Goal: Transaction & Acquisition: Purchase product/service

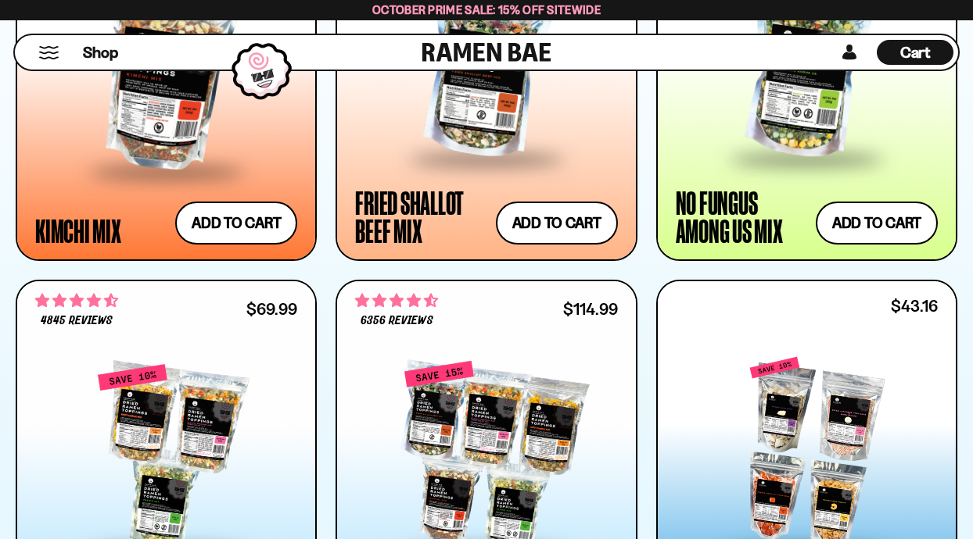
scroll to position [1665, 0]
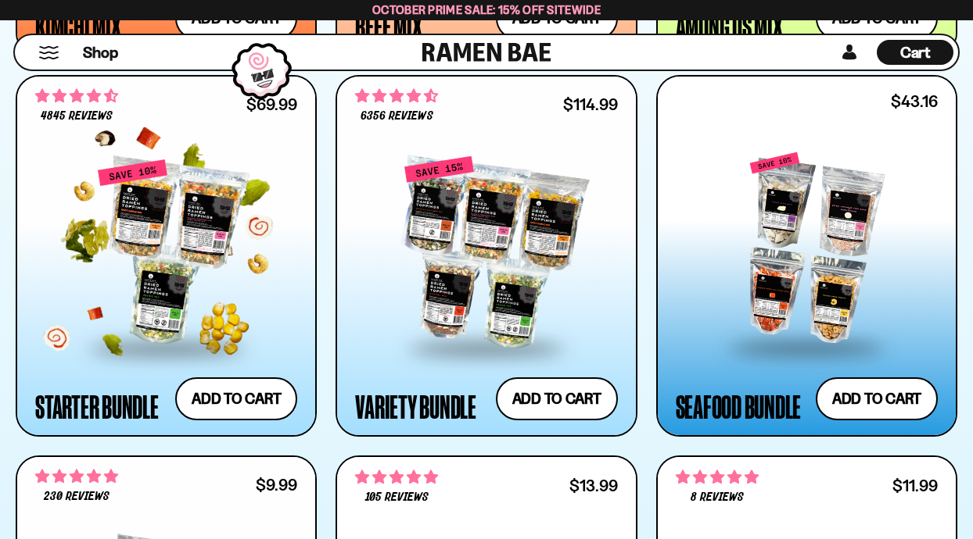
click at [142, 262] on div at bounding box center [166, 253] width 262 height 188
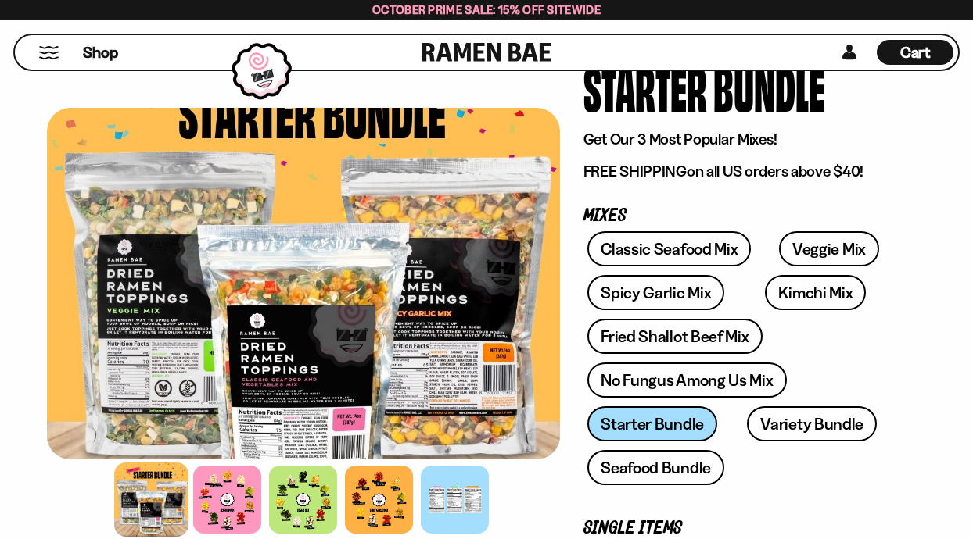
scroll to position [138, 0]
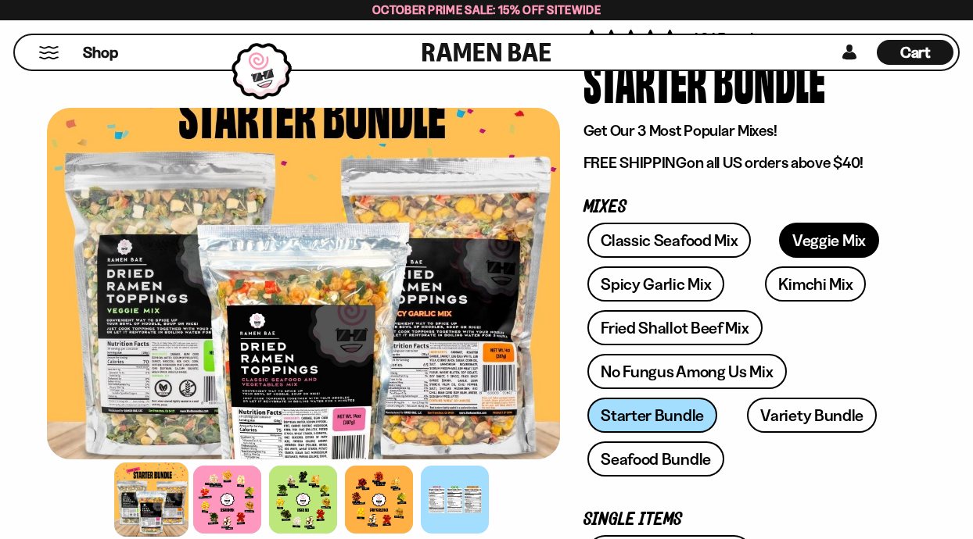
click at [795, 228] on link "Veggie Mix" at bounding box center [829, 240] width 100 height 35
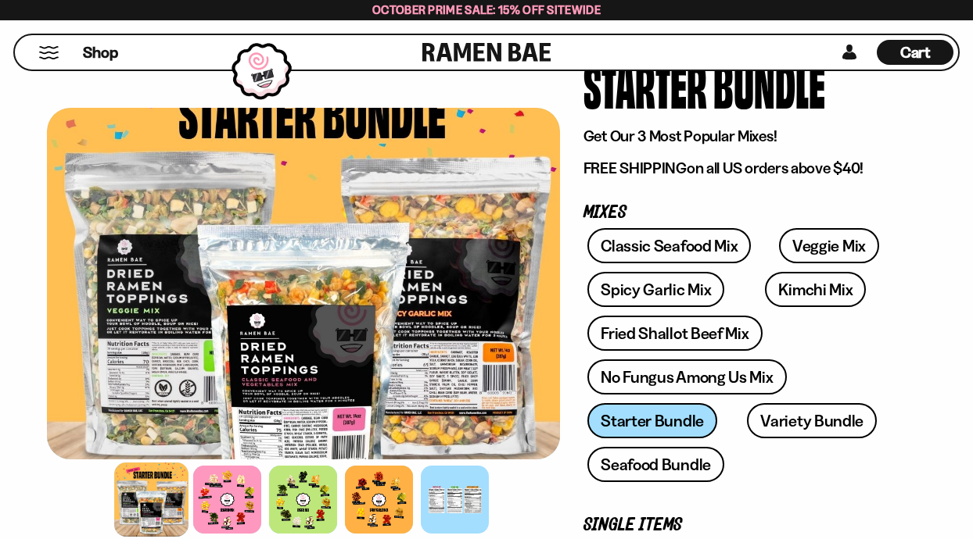
scroll to position [129, 0]
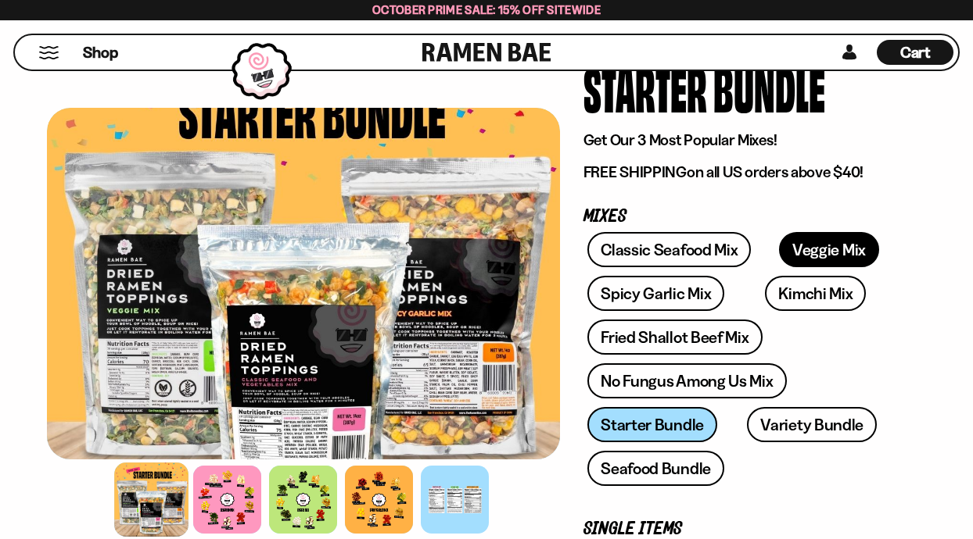
click at [816, 246] on link "Veggie Mix" at bounding box center [829, 249] width 100 height 35
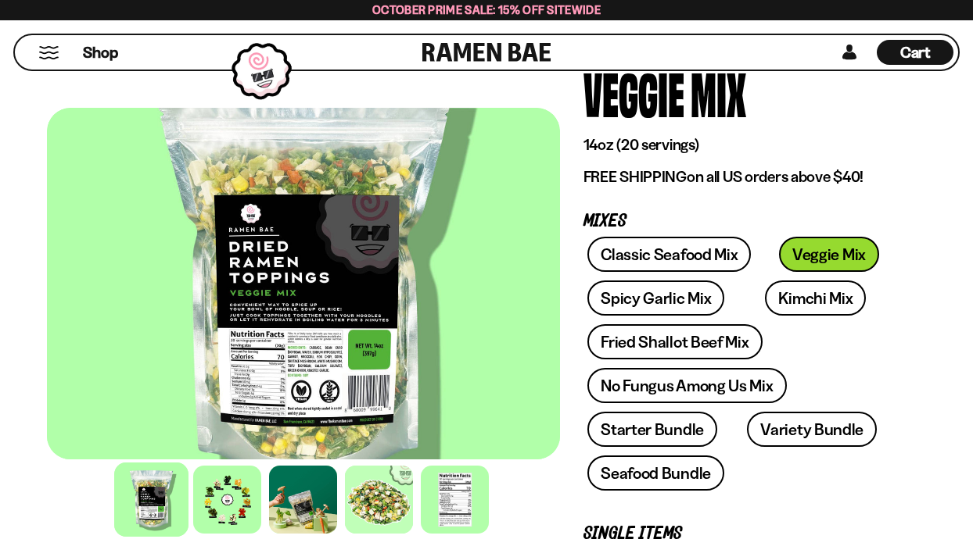
scroll to position [125, 0]
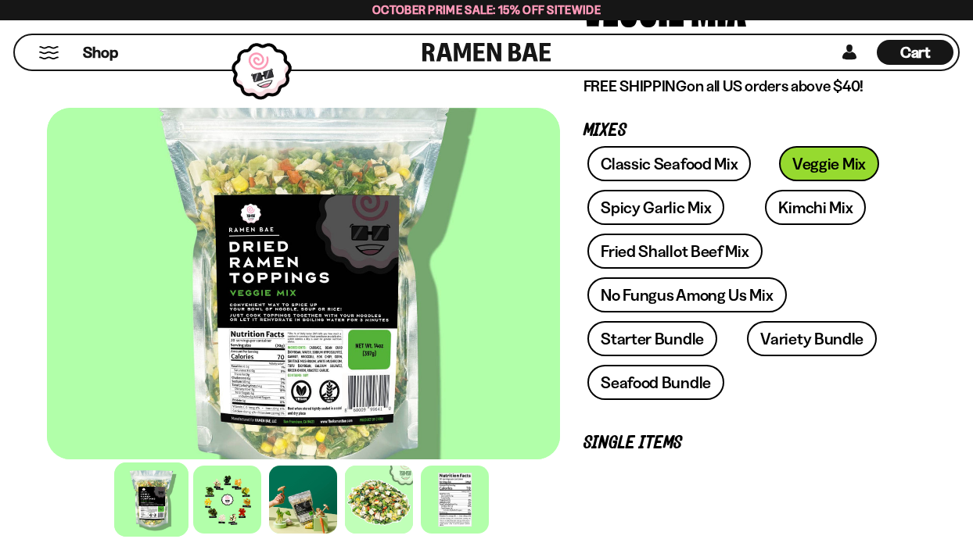
scroll to position [254, 0]
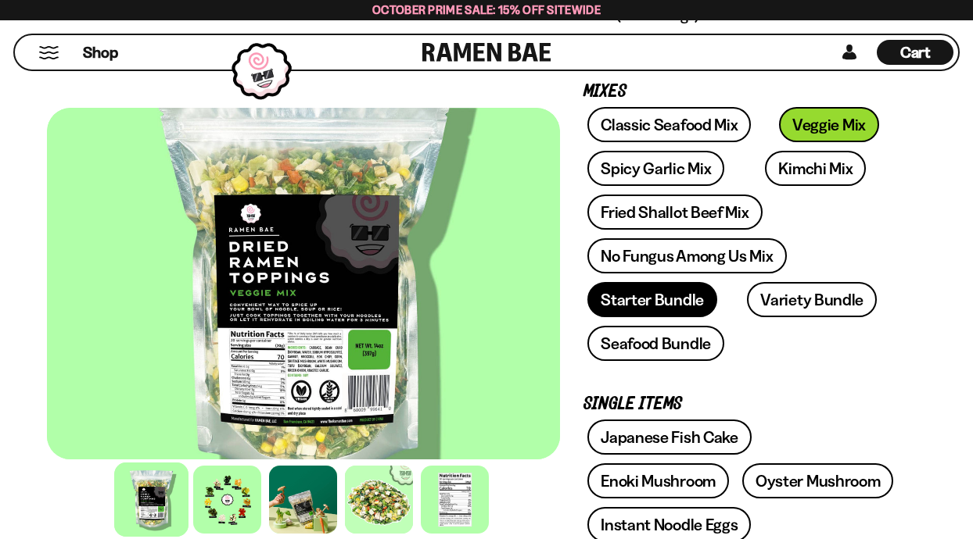
click at [623, 306] on link "Starter Bundle" at bounding box center [652, 299] width 130 height 35
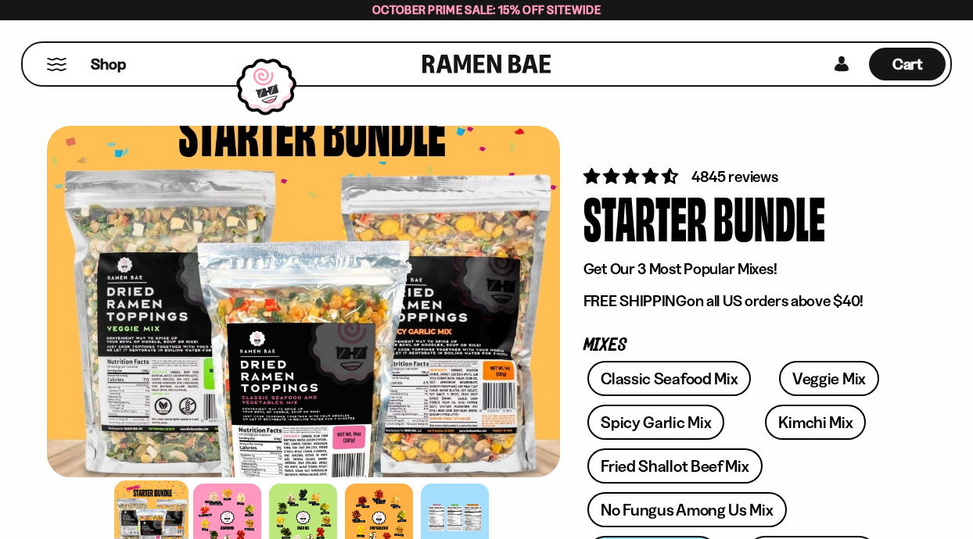
click at [56, 65] on button "Mobile Menu Trigger" at bounding box center [56, 64] width 21 height 13
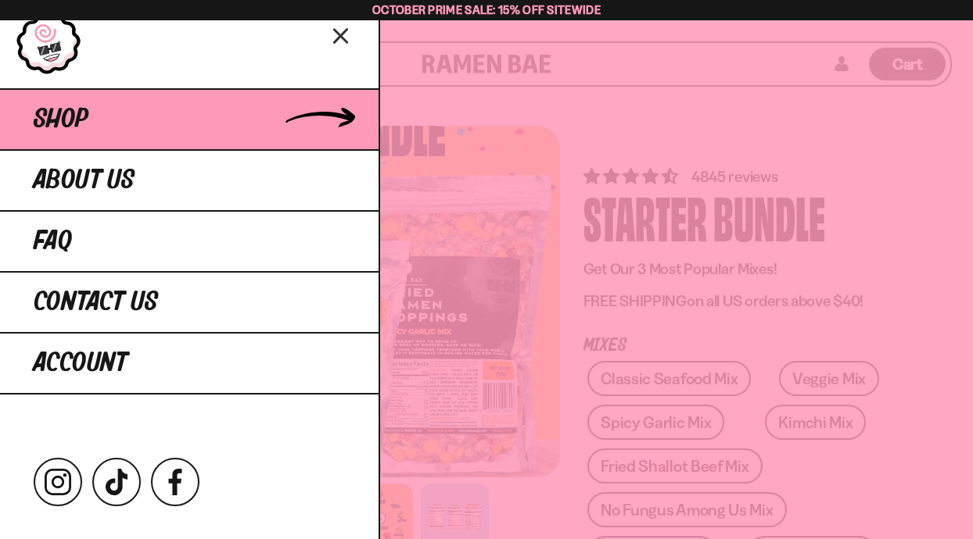
click at [91, 125] on link "Shop" at bounding box center [189, 118] width 378 height 61
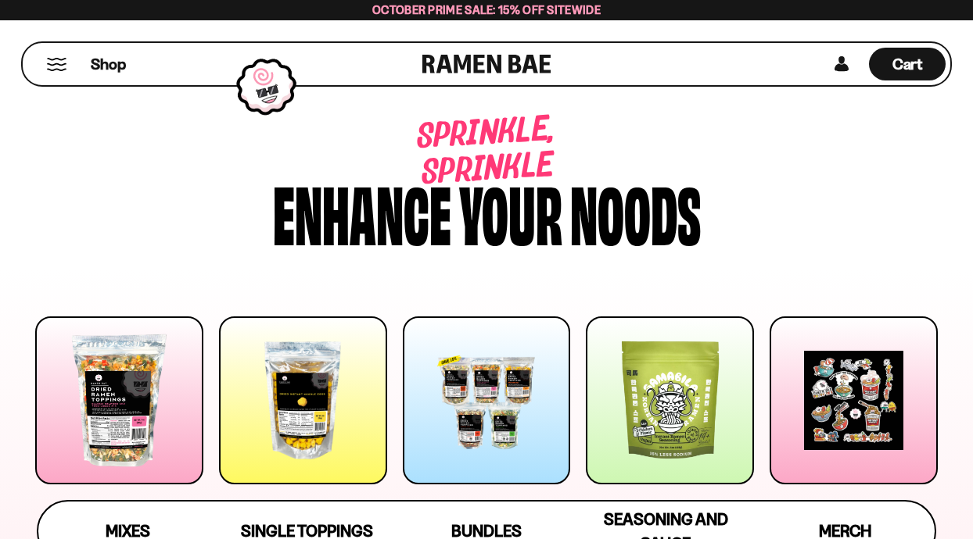
scroll to position [2, 0]
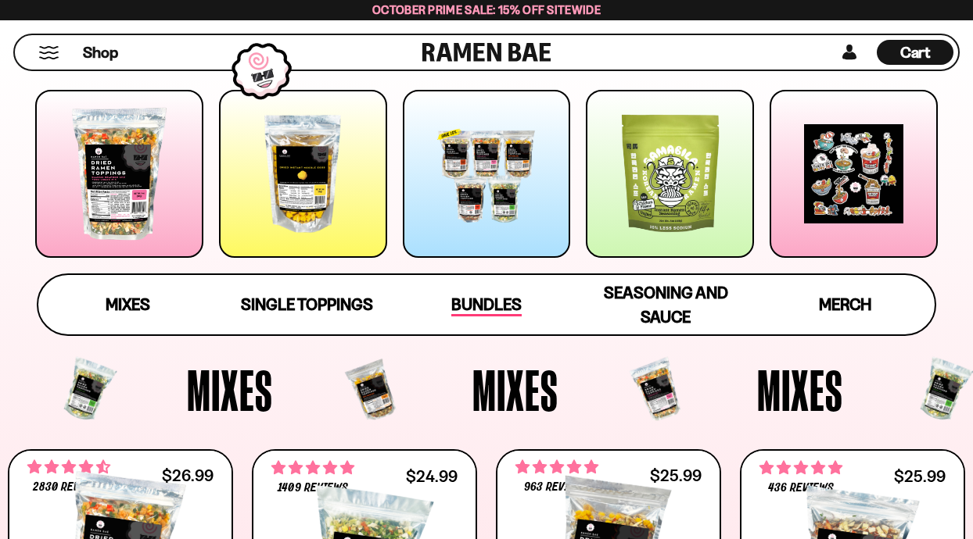
click at [481, 297] on span "Bundles" at bounding box center [486, 306] width 70 height 22
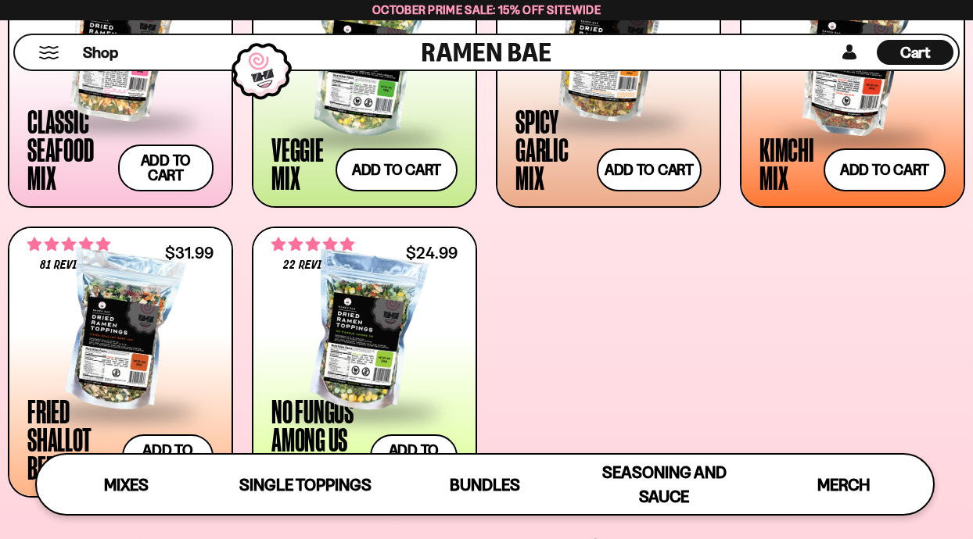
scroll to position [712, 0]
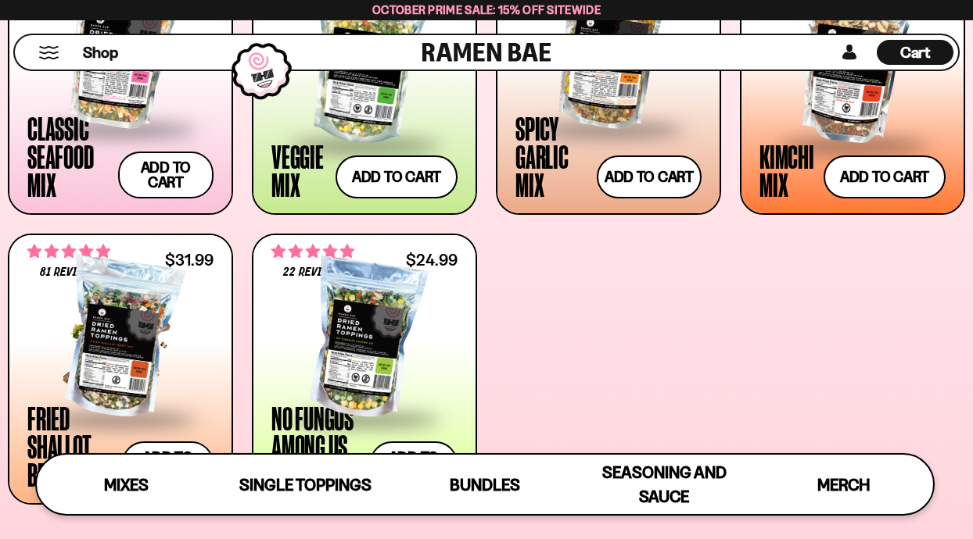
click at [137, 322] on div at bounding box center [120, 339] width 186 height 156
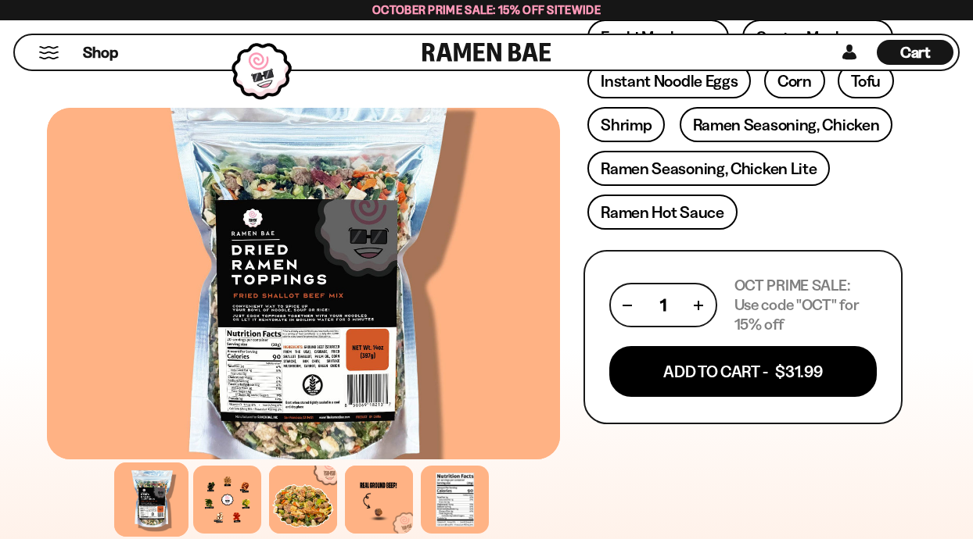
scroll to position [748, 0]
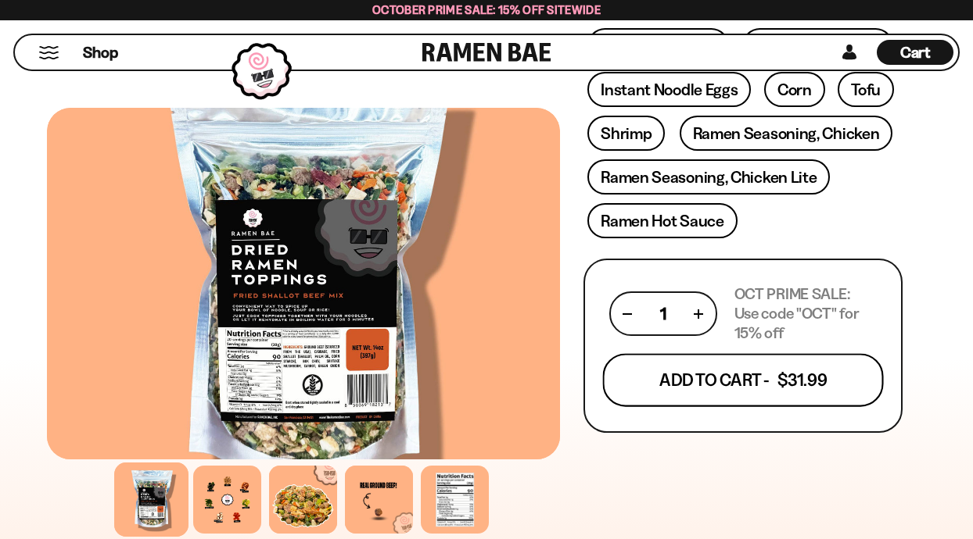
click at [713, 392] on button "Add To Cart - $31.99" at bounding box center [742, 380] width 281 height 53
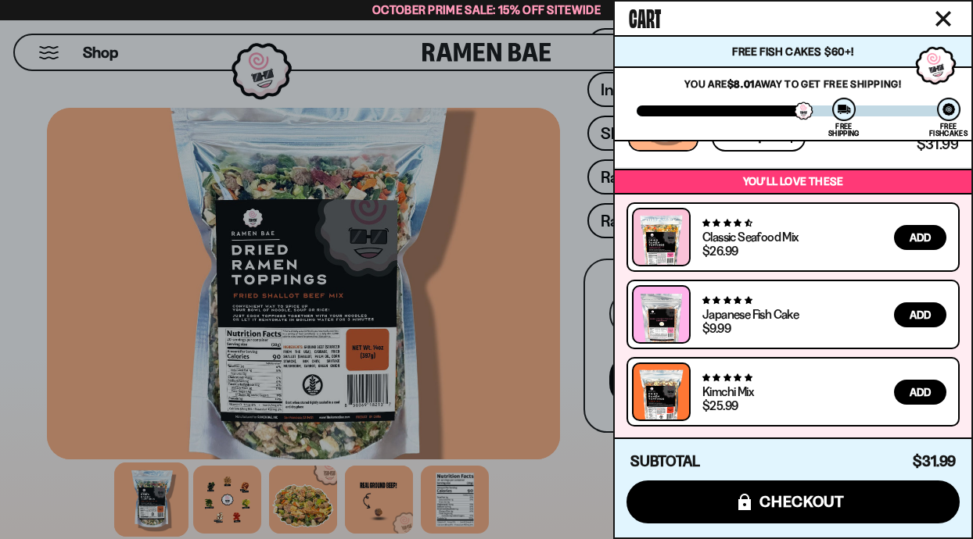
scroll to position [0, 0]
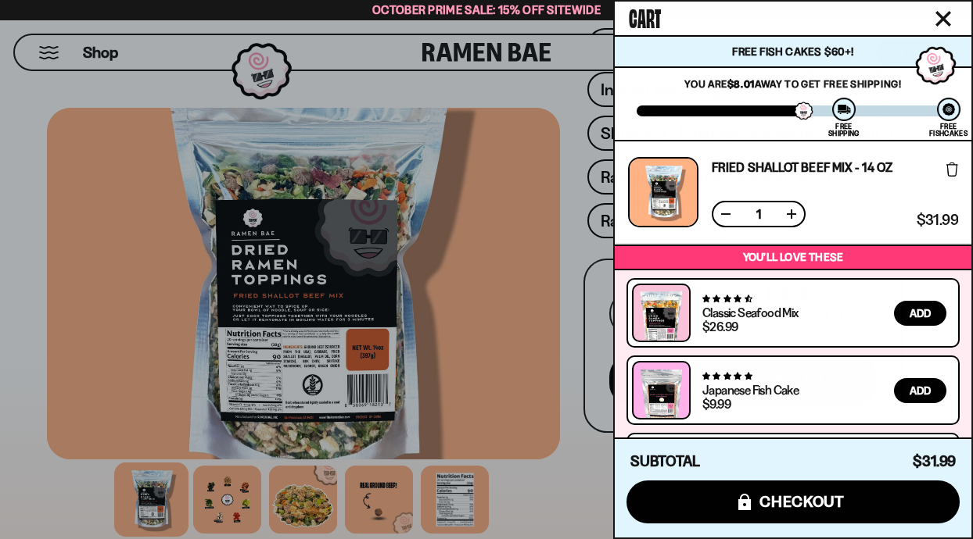
click at [944, 11] on icon "Close cart" at bounding box center [943, 19] width 16 height 16
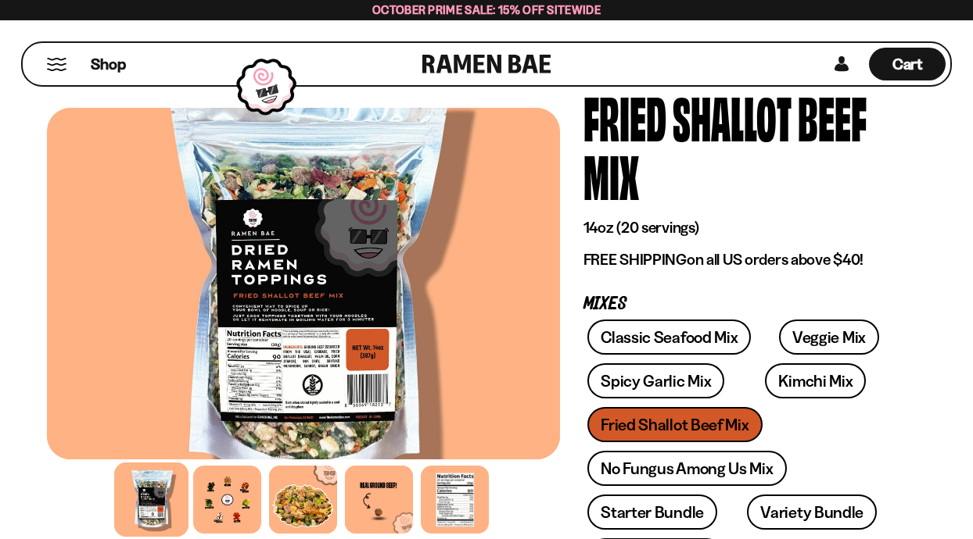
scroll to position [99, 0]
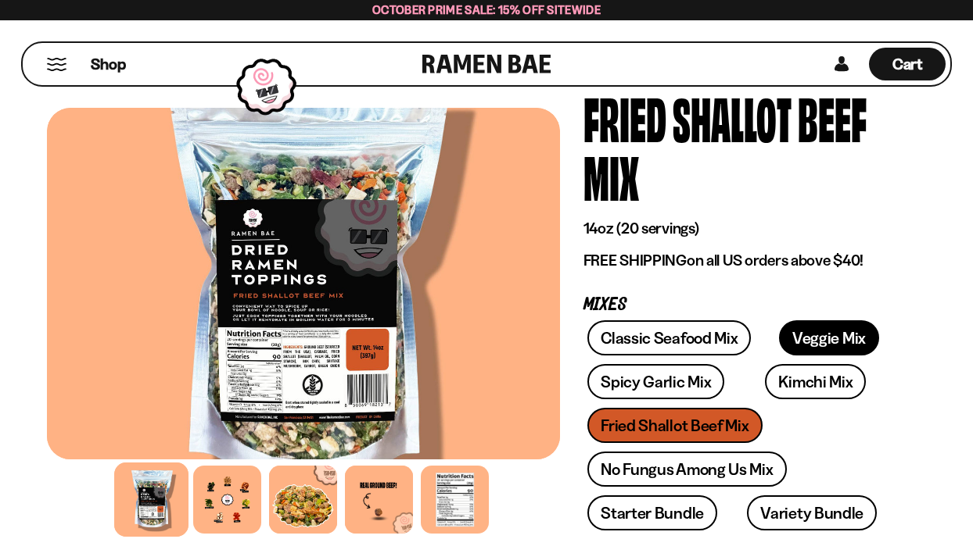
click at [808, 331] on link "Veggie Mix" at bounding box center [829, 338] width 100 height 35
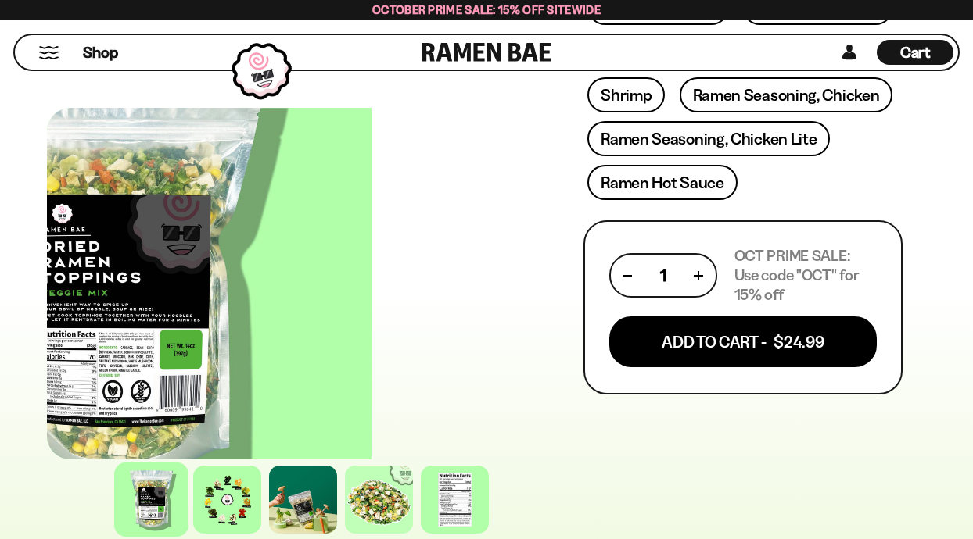
scroll to position [812, 0]
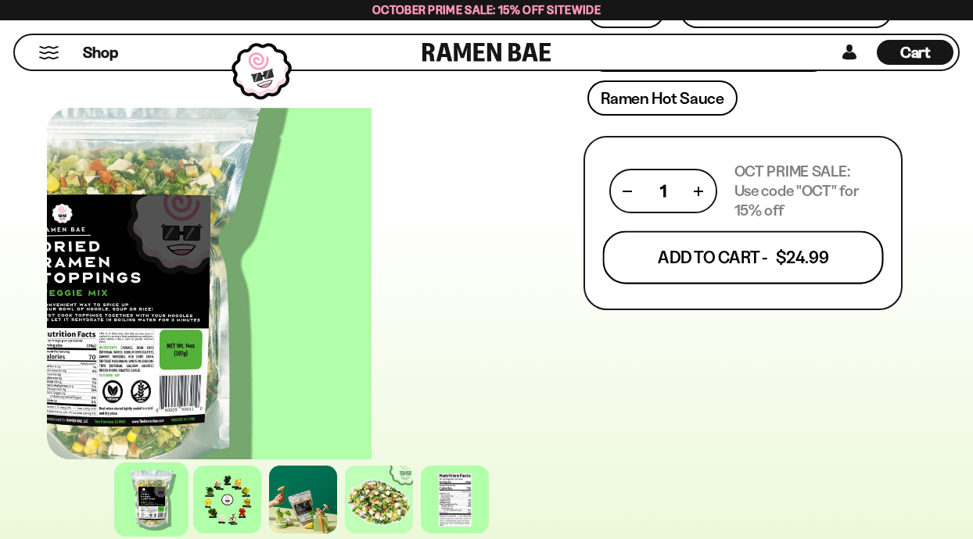
click at [727, 259] on button "Add To Cart - $24.99" at bounding box center [742, 257] width 281 height 53
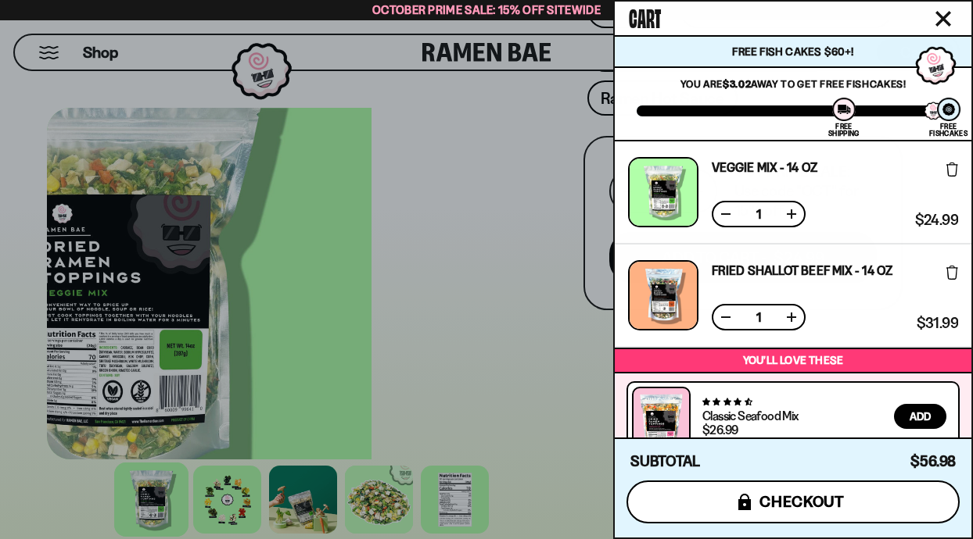
click at [783, 492] on button "icons8-lock checkout" at bounding box center [792, 502] width 333 height 43
